Goal: Information Seeking & Learning: Learn about a topic

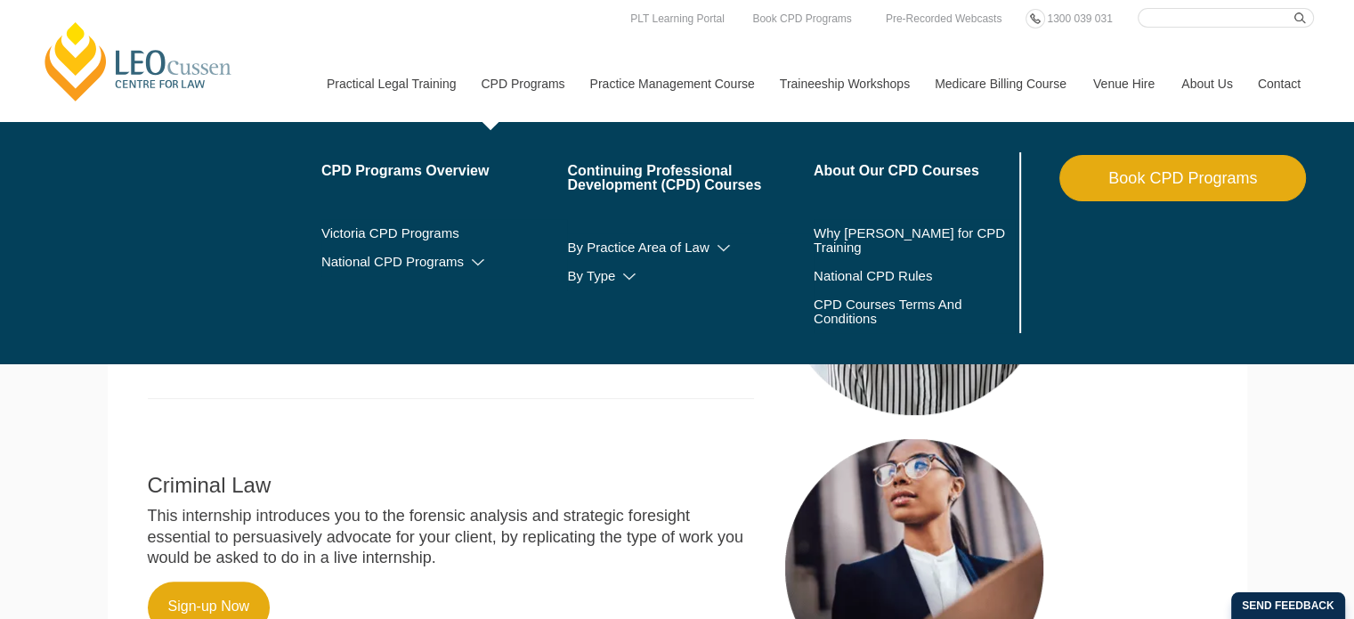
drag, startPoint x: 0, startPoint y: 0, endPoint x: 482, endPoint y: 83, distance: 488.7
click at [482, 83] on link "CPD Programs" at bounding box center [521, 83] width 109 height 77
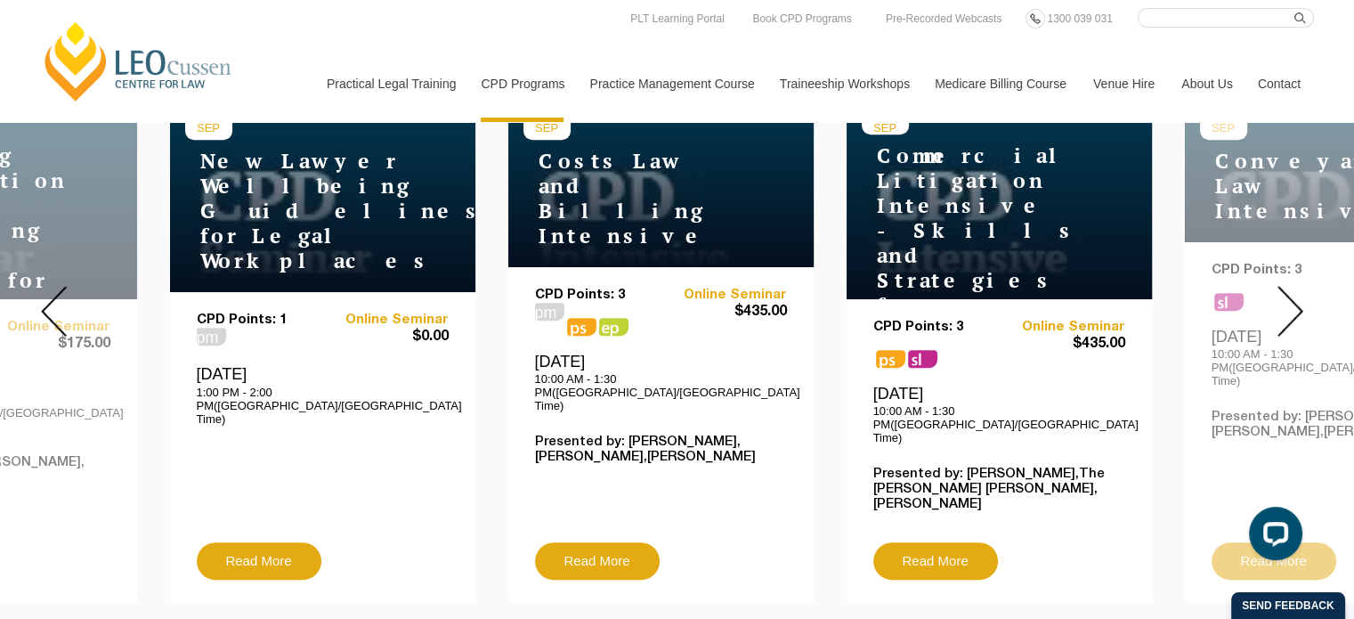
click at [1298, 305] on img at bounding box center [1290, 311] width 26 height 51
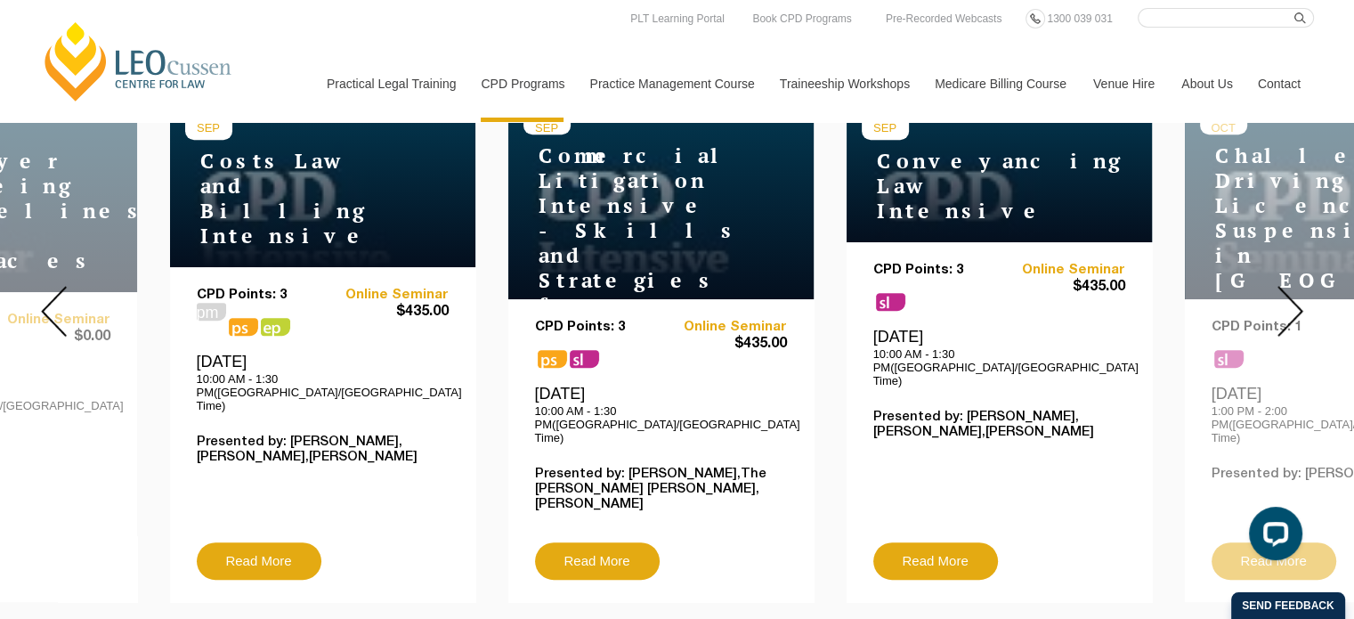
click at [1298, 305] on img at bounding box center [1290, 311] width 26 height 51
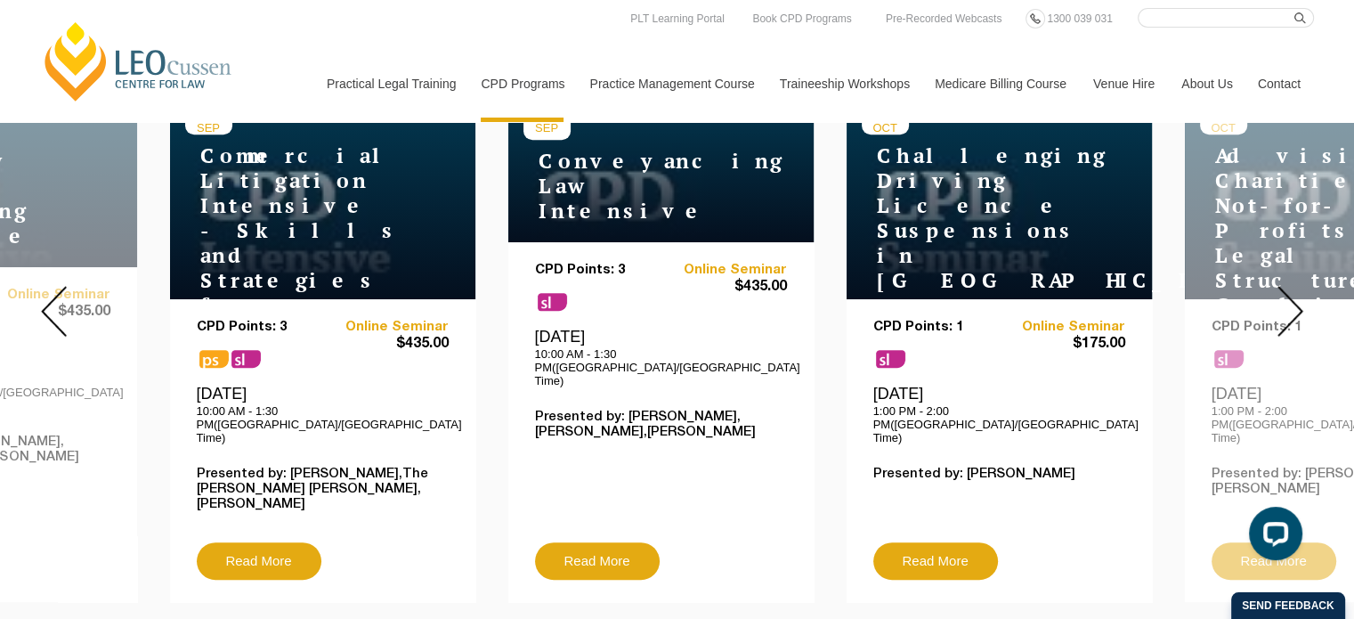
click at [1298, 305] on img at bounding box center [1290, 311] width 26 height 51
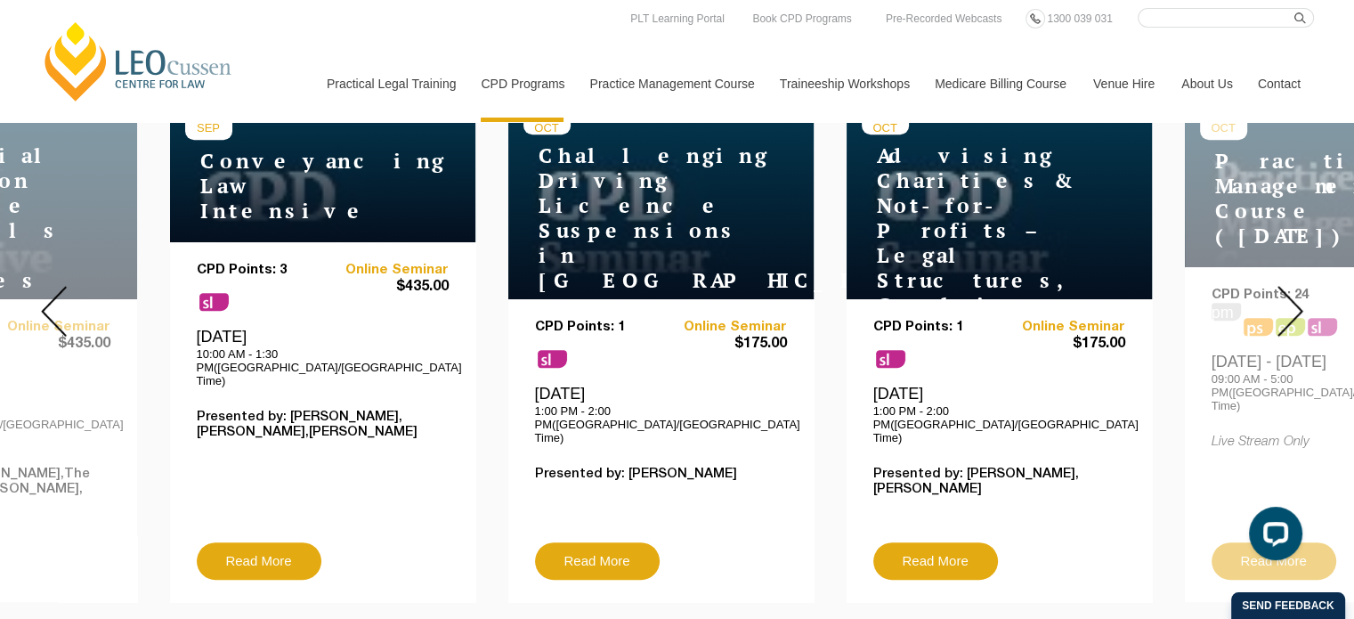
click at [1298, 305] on img at bounding box center [1290, 311] width 26 height 51
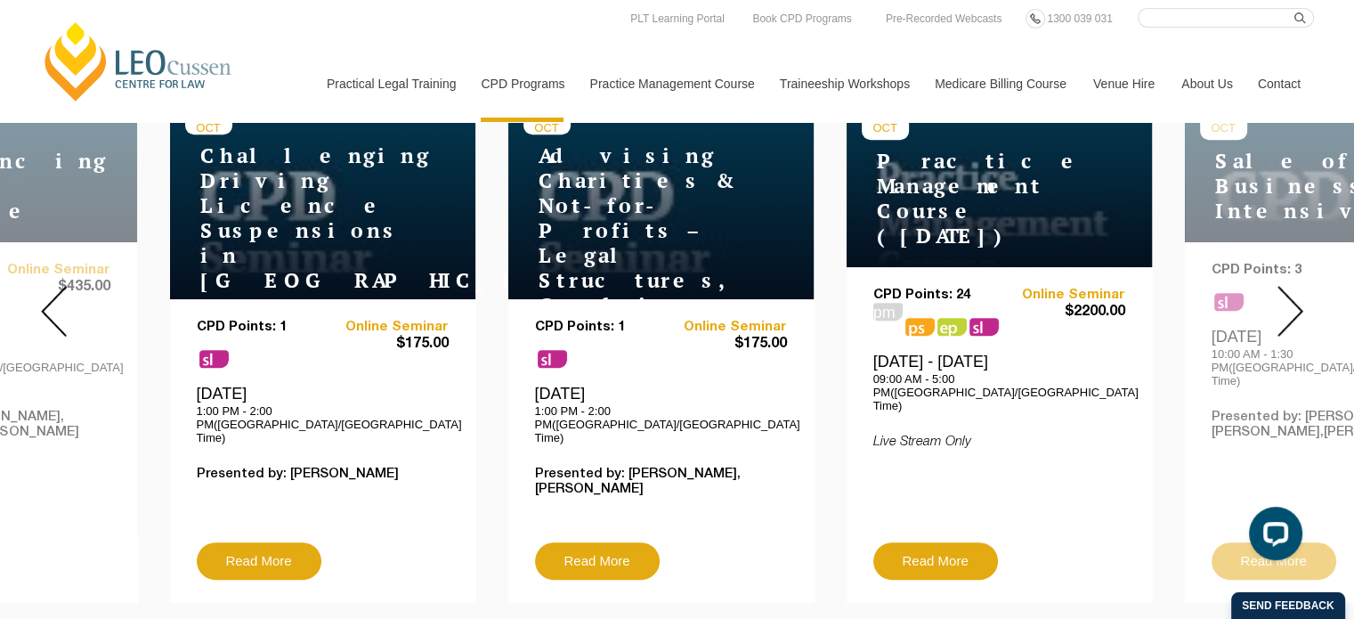
click at [1298, 305] on img at bounding box center [1290, 311] width 26 height 51
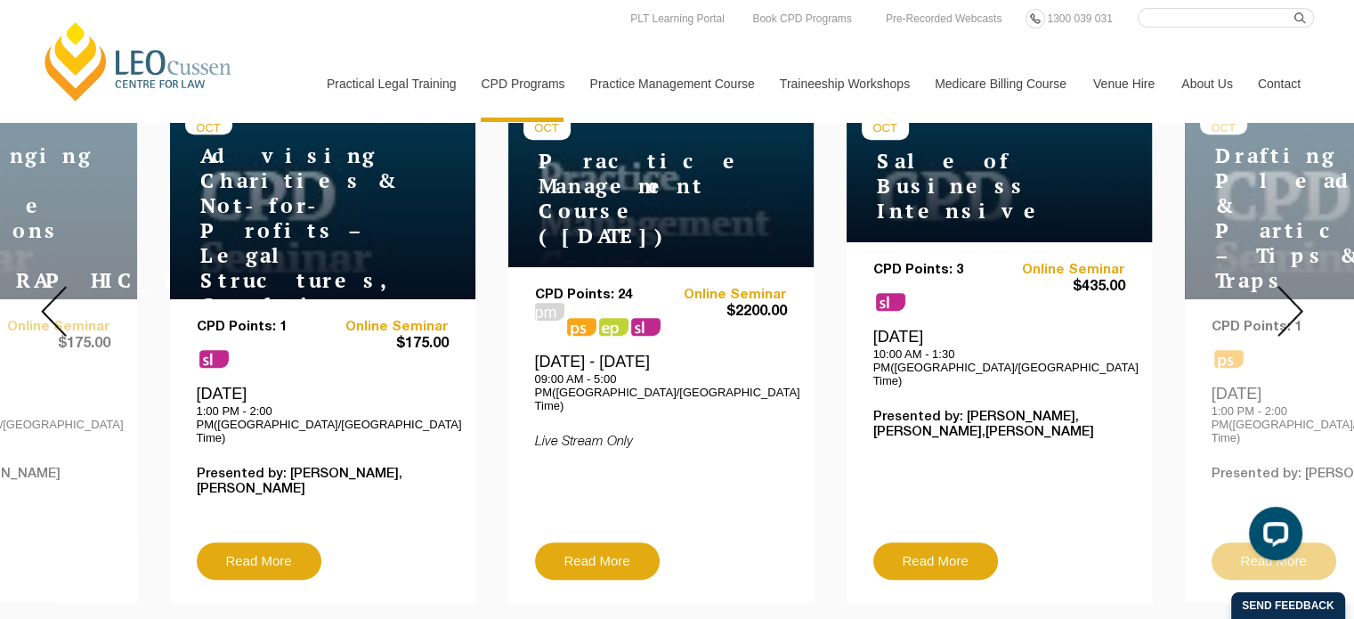
click at [1298, 305] on img at bounding box center [1290, 311] width 26 height 51
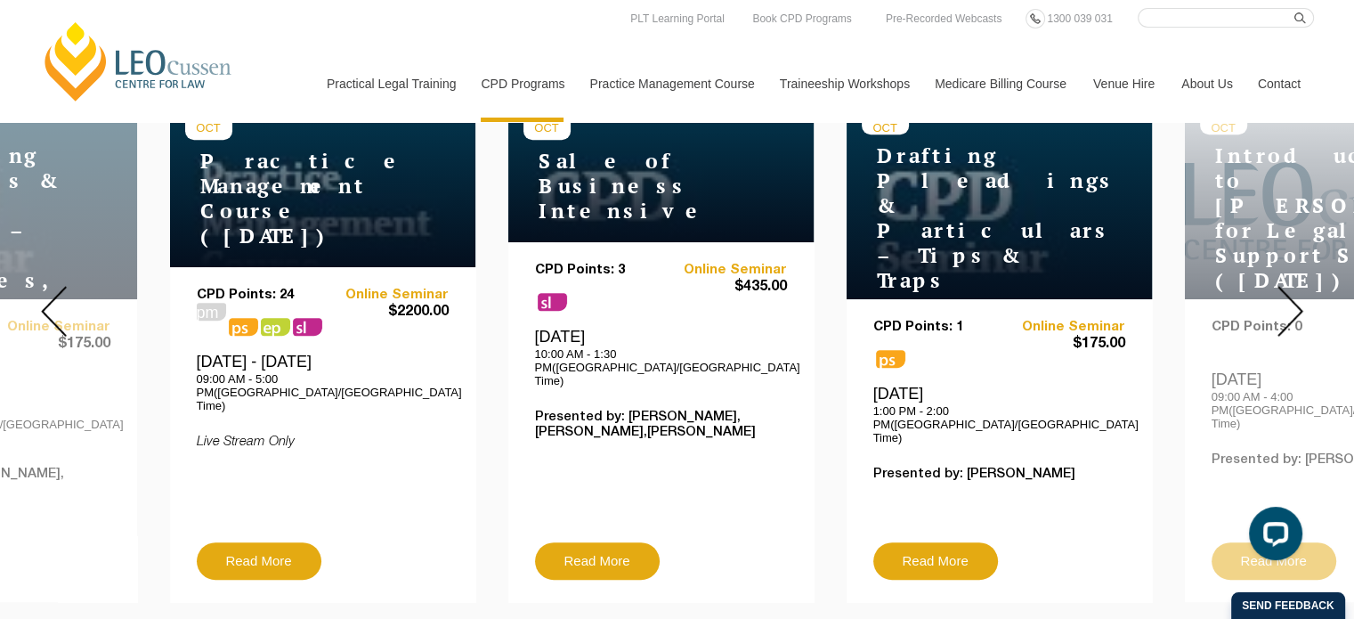
click at [1298, 305] on img at bounding box center [1290, 311] width 26 height 51
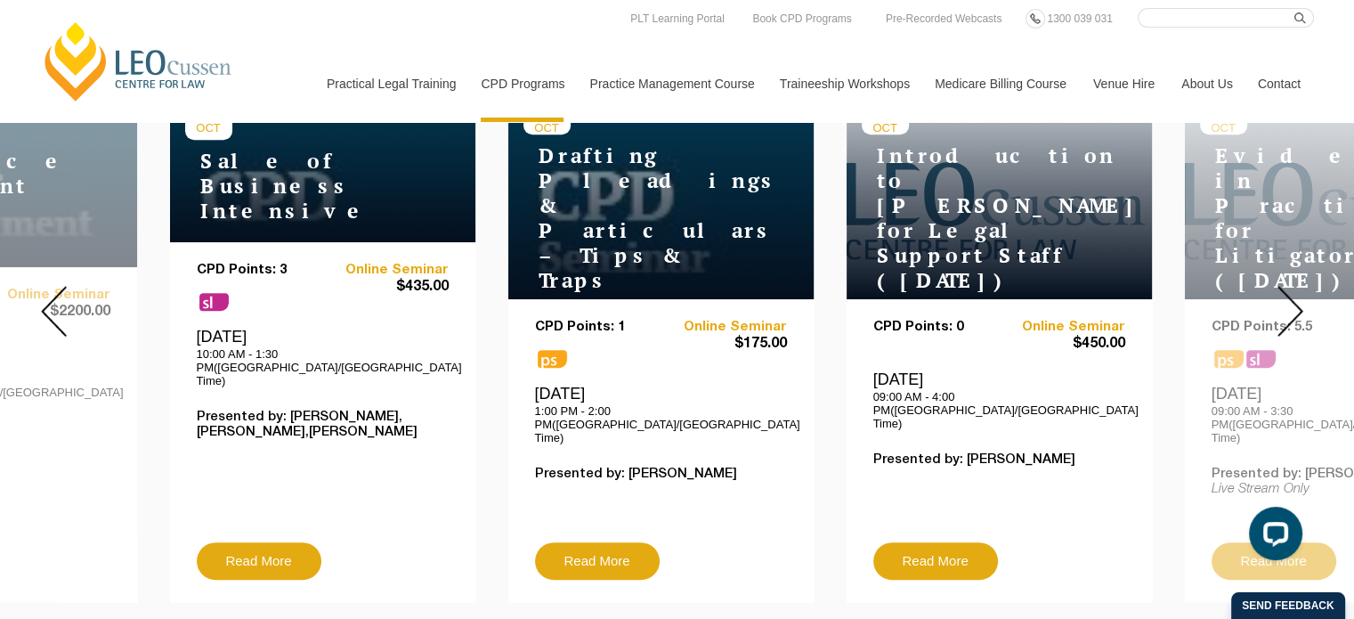
click at [1298, 305] on img at bounding box center [1290, 311] width 26 height 51
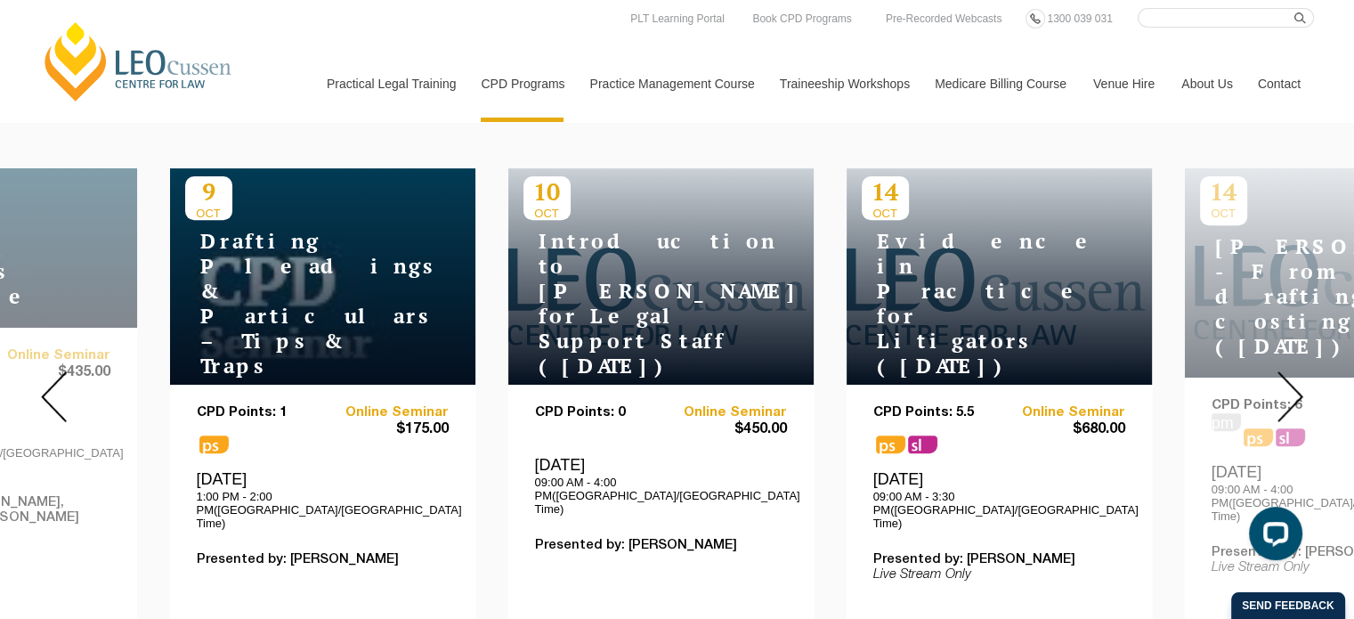
scroll to position [648, 0]
click at [1302, 389] on img at bounding box center [1290, 396] width 26 height 51
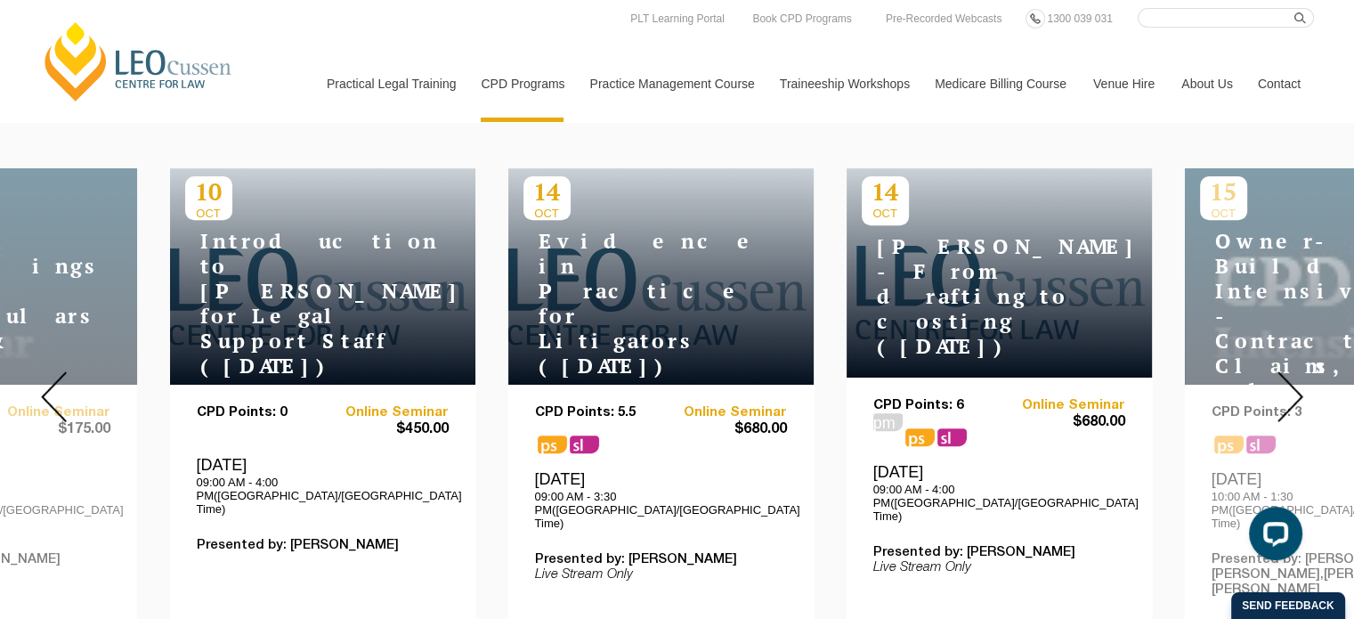
click at [1302, 389] on img at bounding box center [1290, 396] width 26 height 51
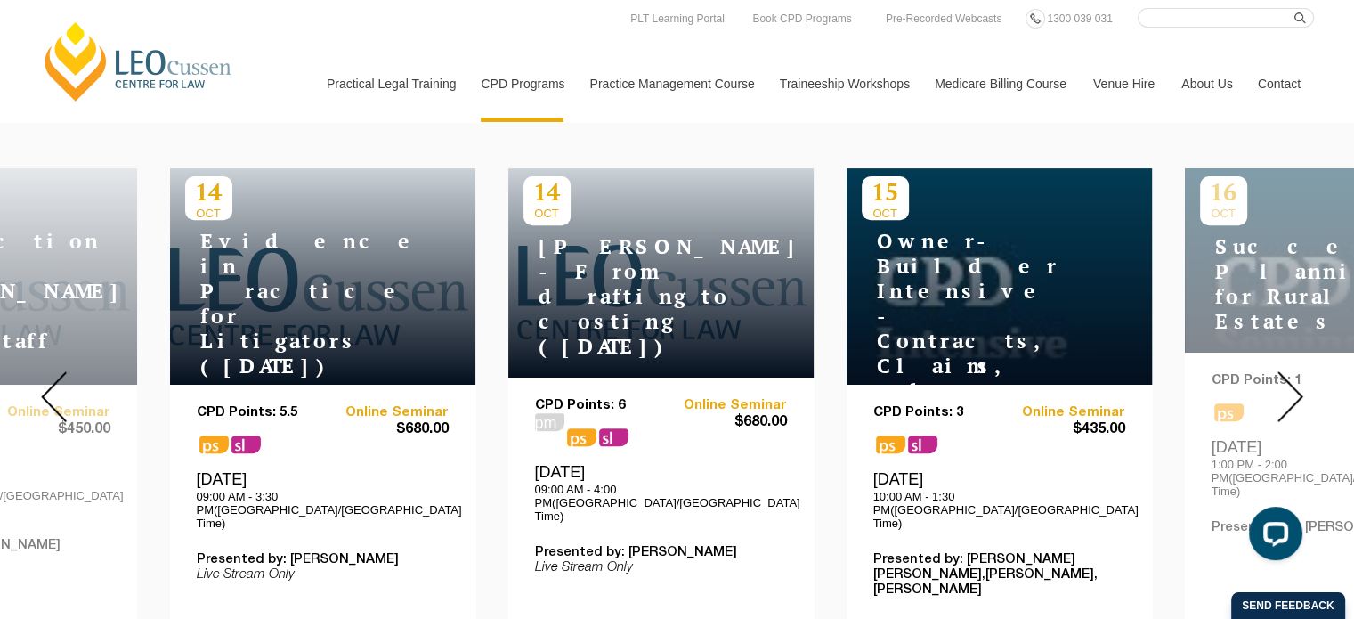
click at [1302, 389] on img at bounding box center [1290, 396] width 26 height 51
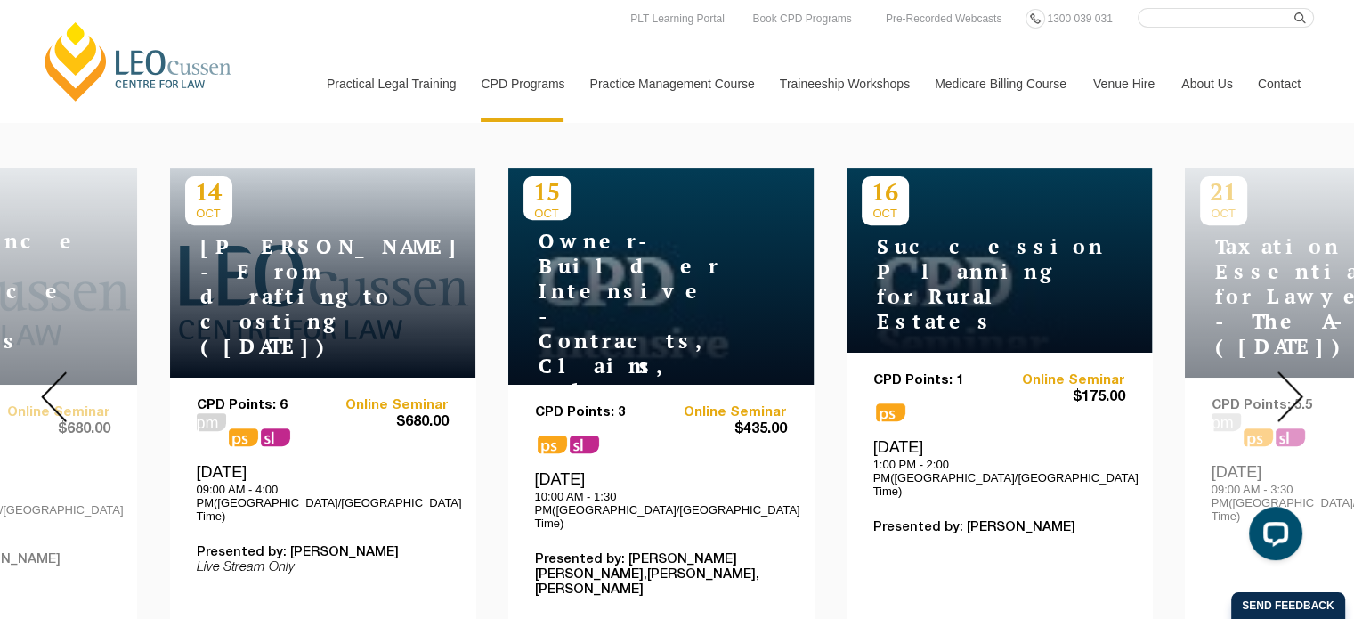
click at [1302, 389] on img at bounding box center [1290, 396] width 26 height 51
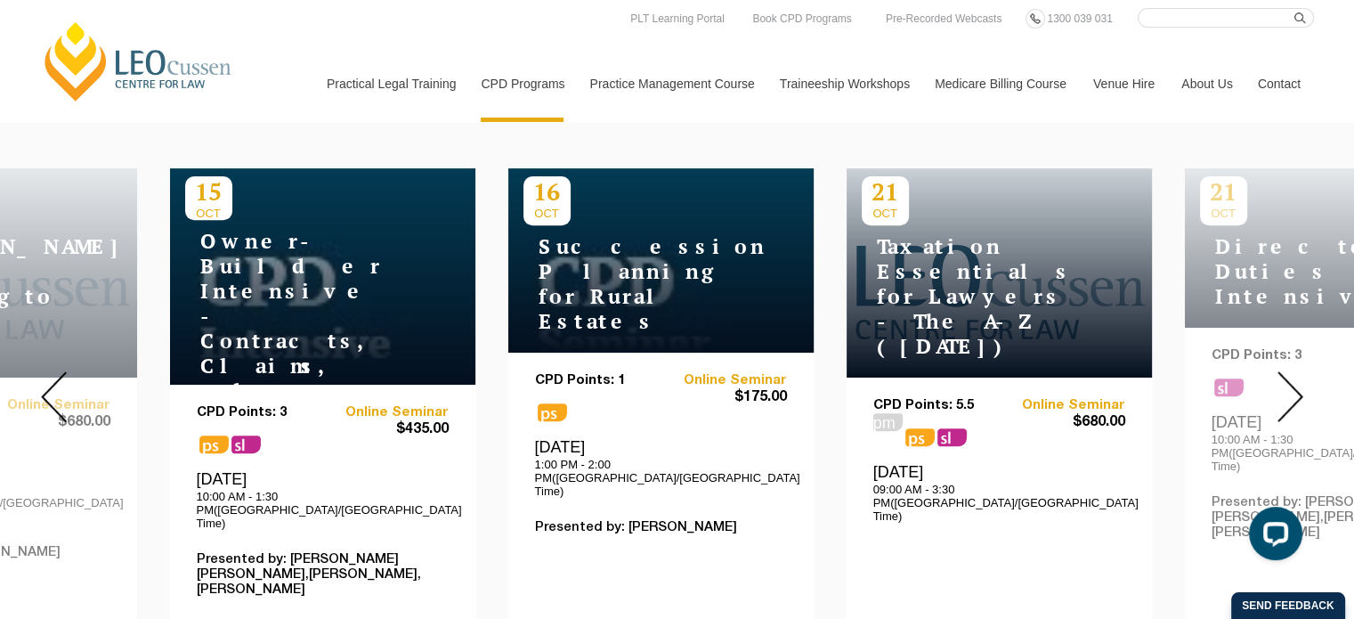
click at [1302, 389] on img at bounding box center [1290, 396] width 26 height 51
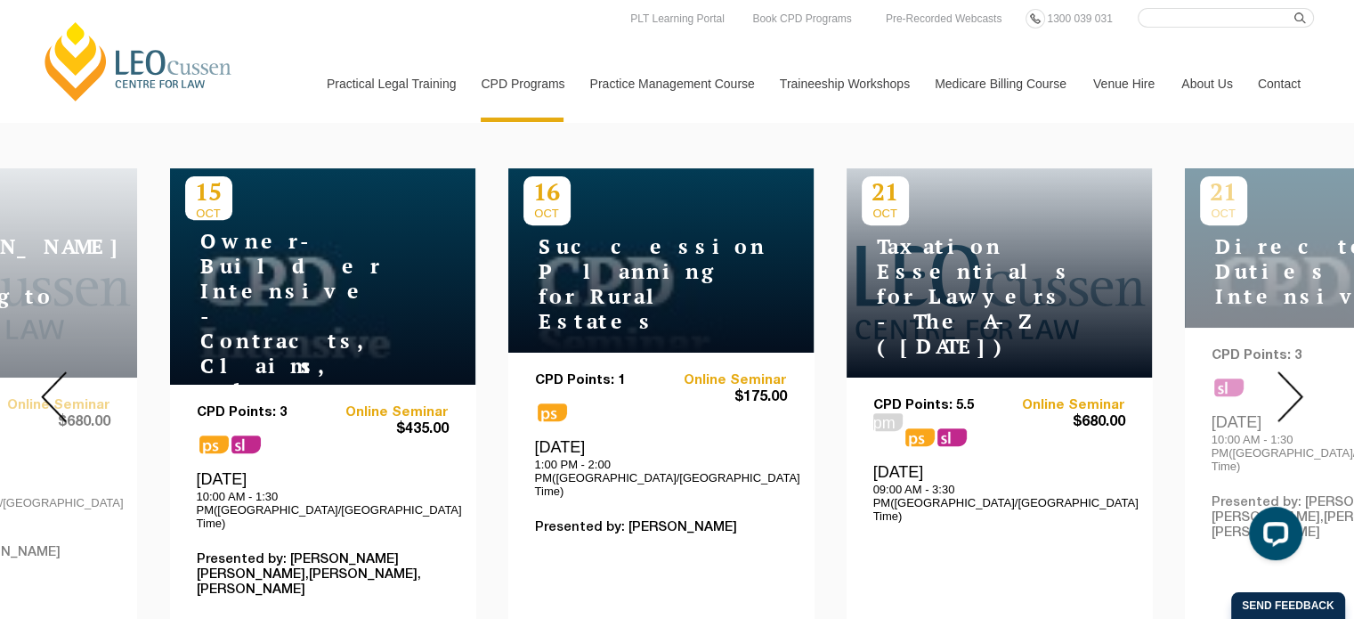
click at [1302, 389] on img at bounding box center [1290, 396] width 26 height 51
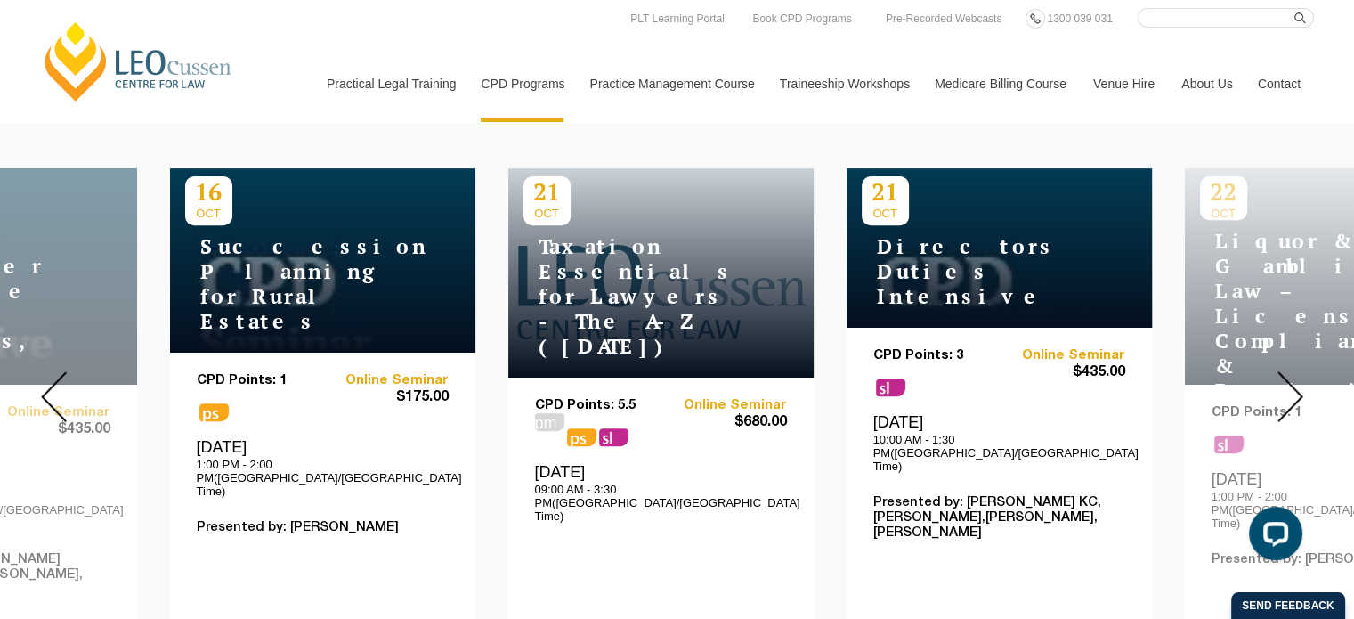
click at [1302, 389] on img at bounding box center [1290, 396] width 26 height 51
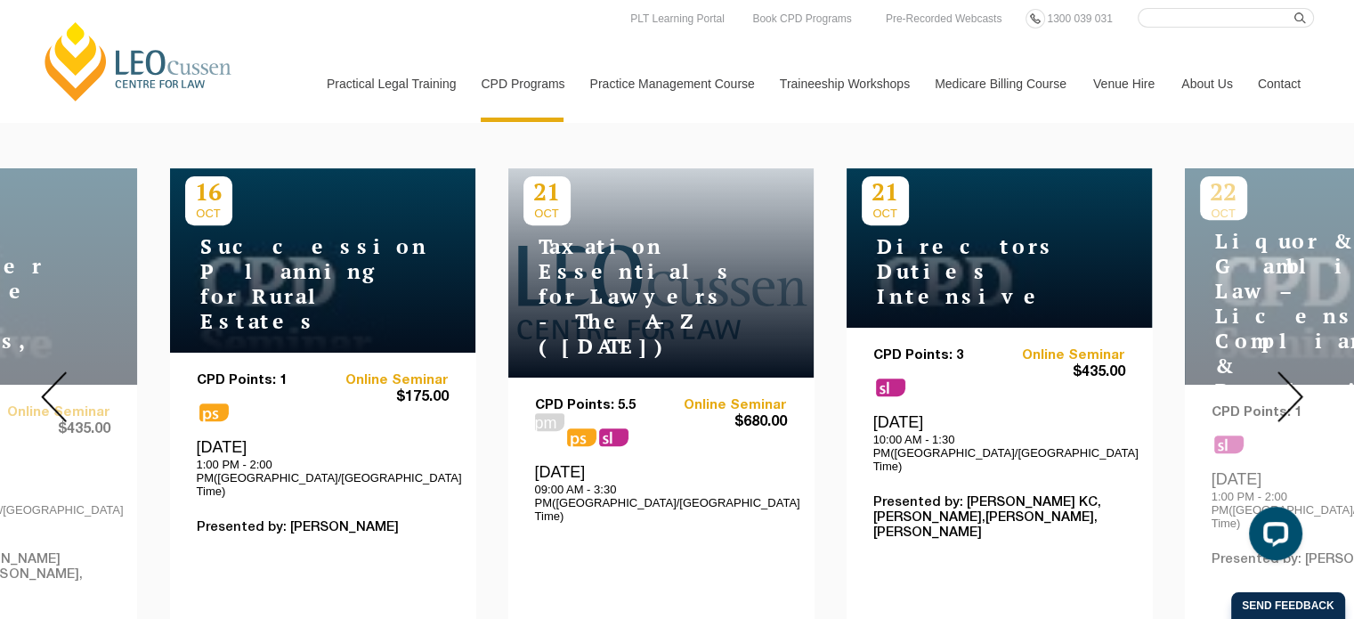
click at [1302, 389] on img at bounding box center [1290, 396] width 26 height 51
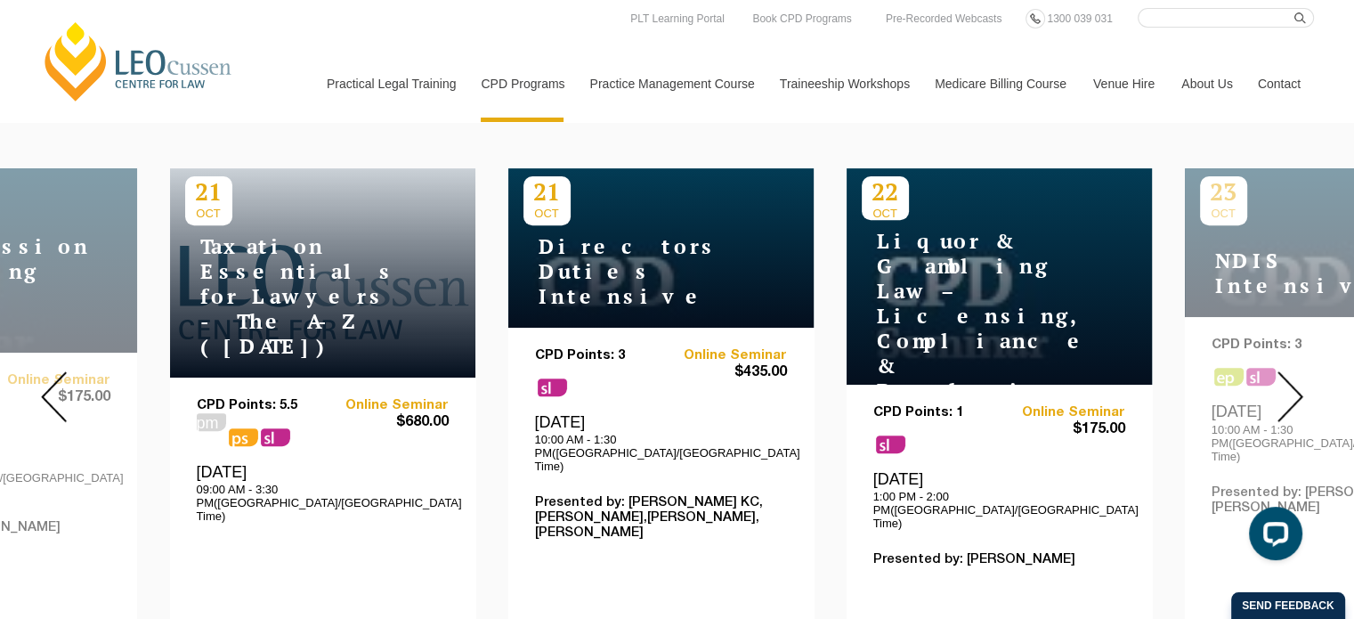
click at [1302, 389] on img at bounding box center [1290, 396] width 26 height 51
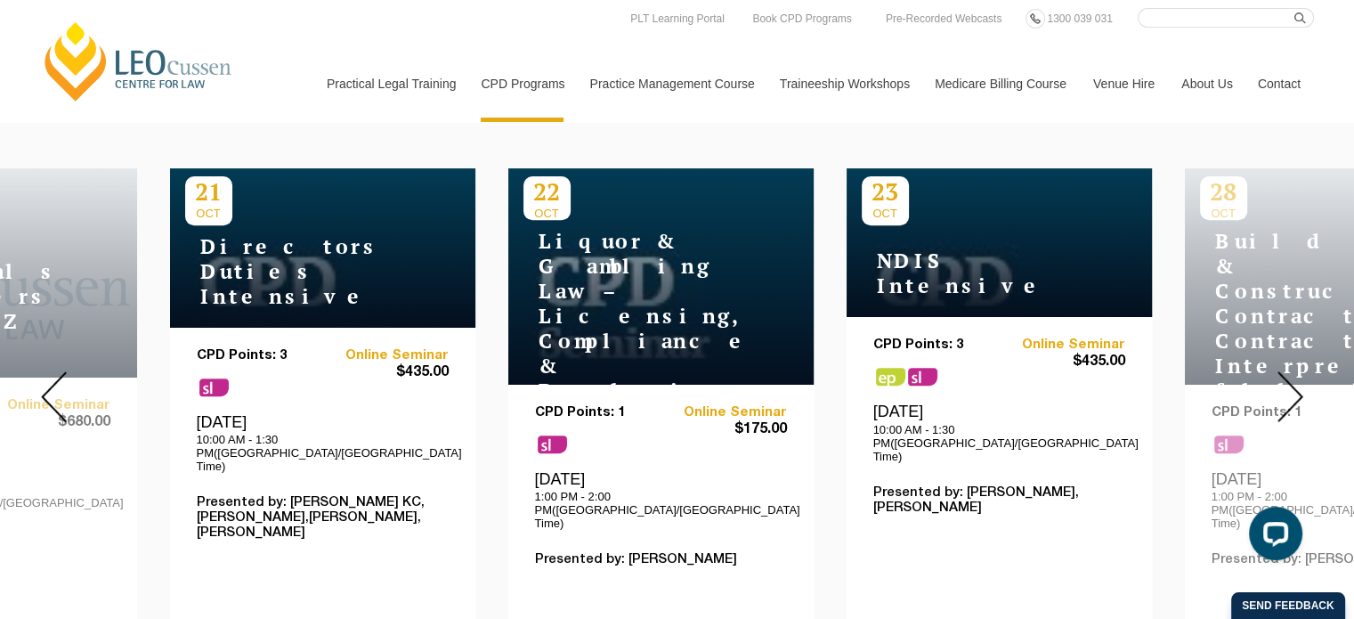
click at [1302, 389] on img at bounding box center [1290, 396] width 26 height 51
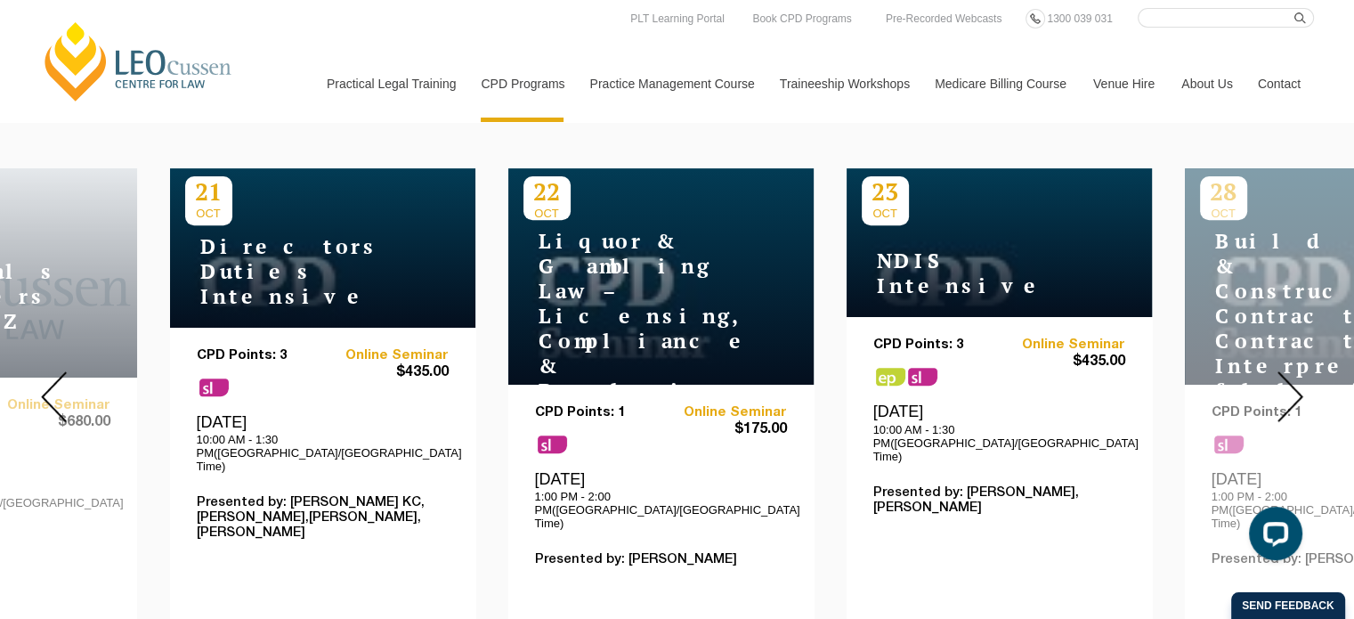
click at [1302, 389] on img at bounding box center [1290, 396] width 26 height 51
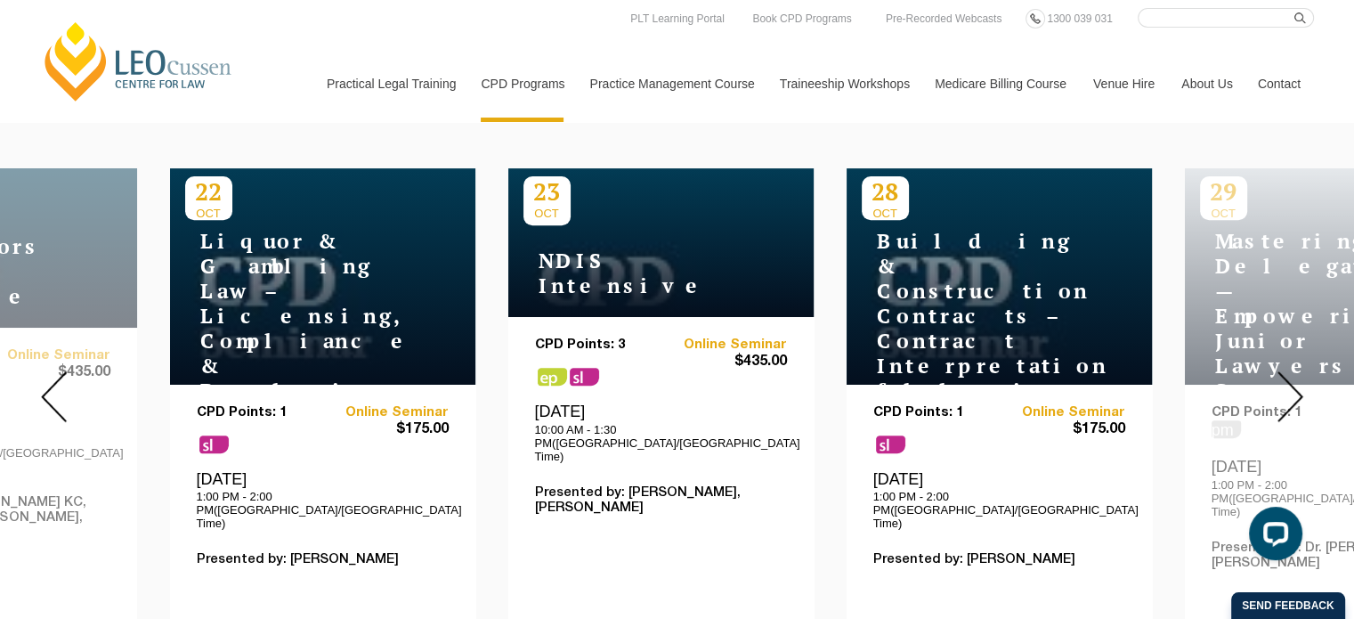
click at [1302, 389] on img at bounding box center [1290, 396] width 26 height 51
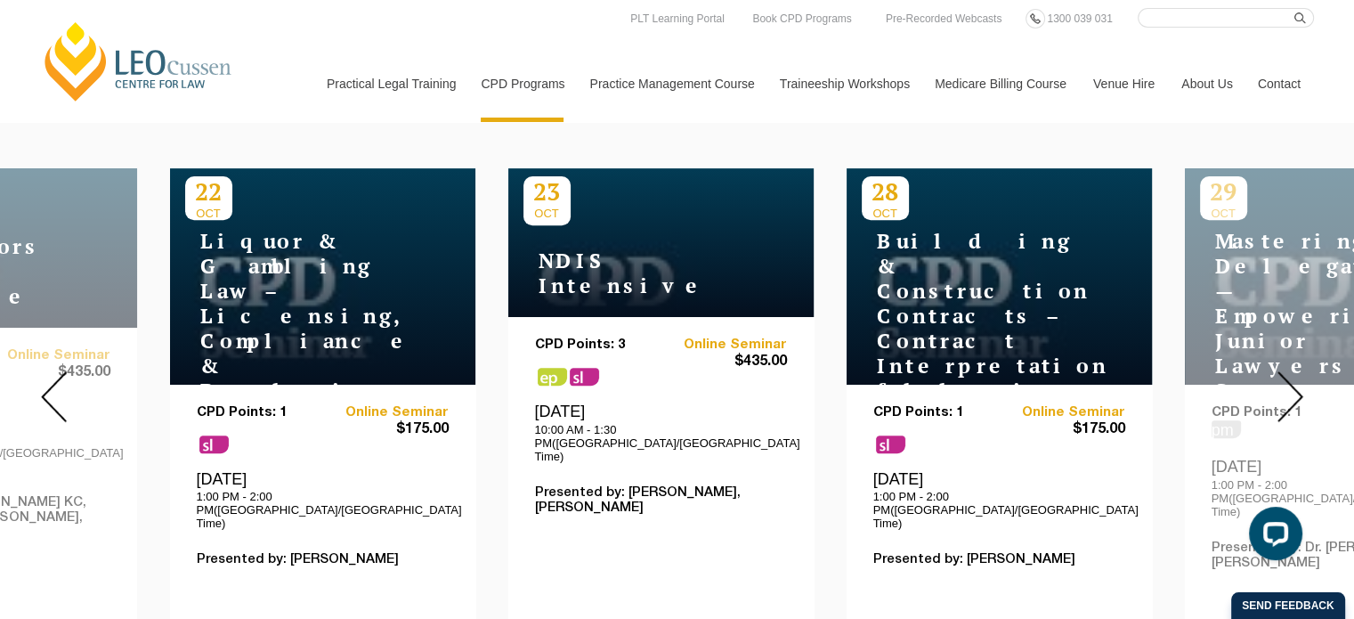
click at [1302, 389] on img at bounding box center [1290, 396] width 26 height 51
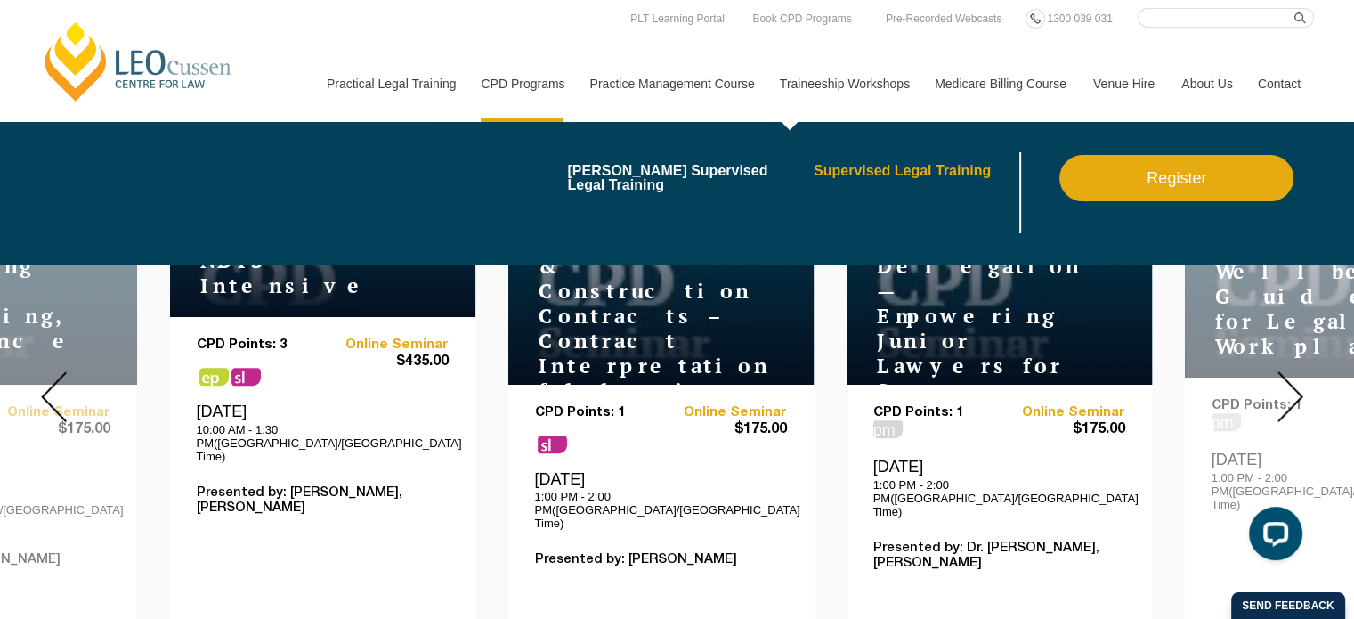
click at [904, 170] on link "Supervised Legal Training" at bounding box center [915, 171] width 202 height 14
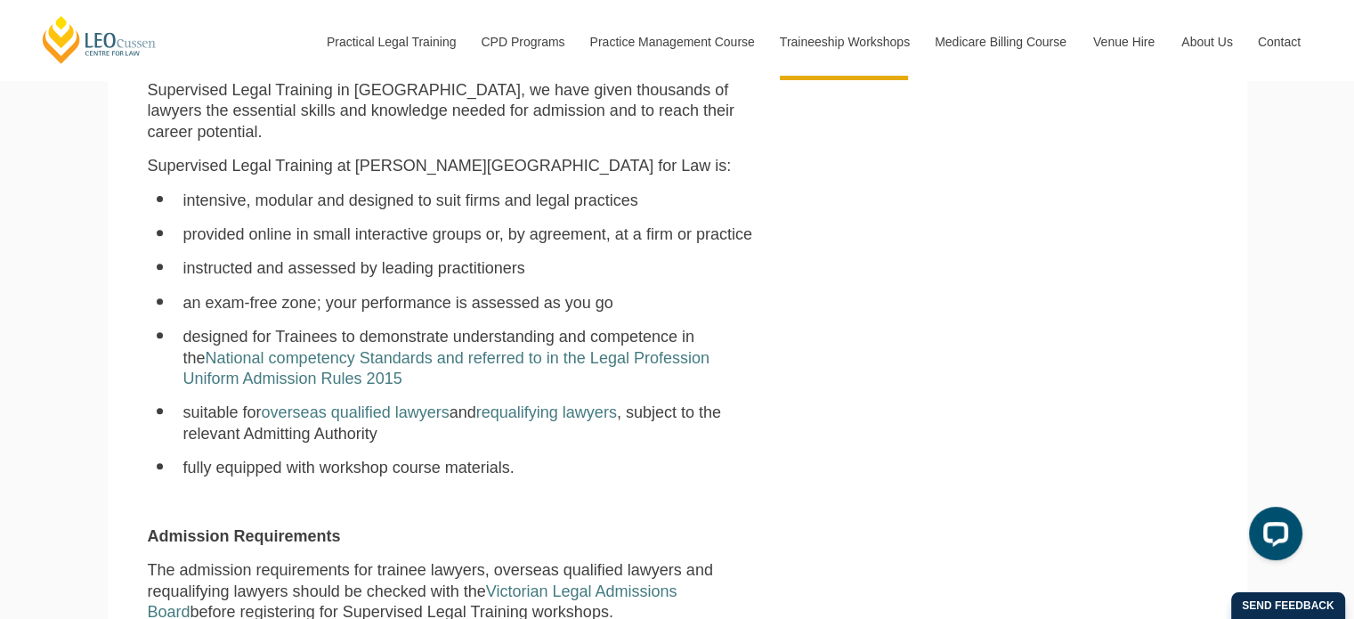
scroll to position [647, 0]
